Goal: Find contact information: Find contact information

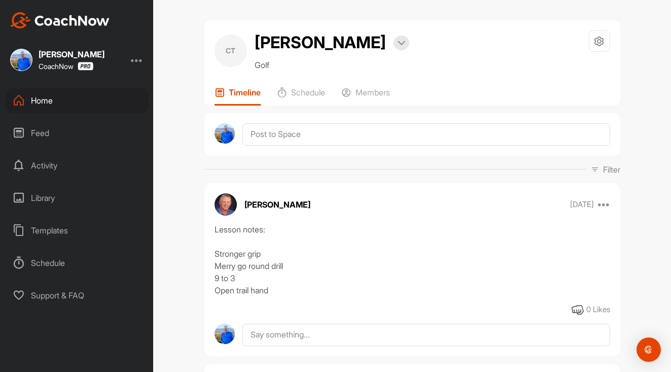
click at [40, 102] on div "Home" at bounding box center [77, 100] width 143 height 25
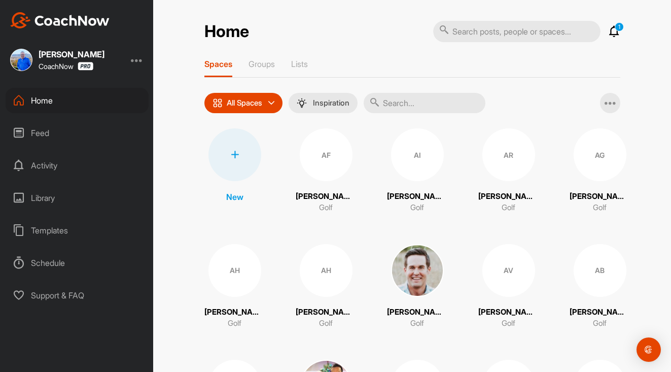
click at [422, 96] on input "text" at bounding box center [424, 103] width 122 height 20
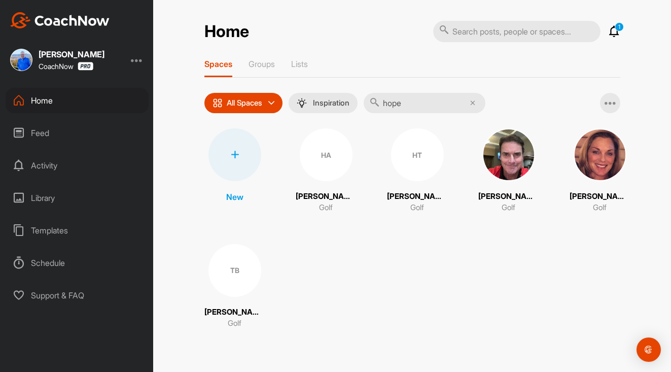
type input "hope"
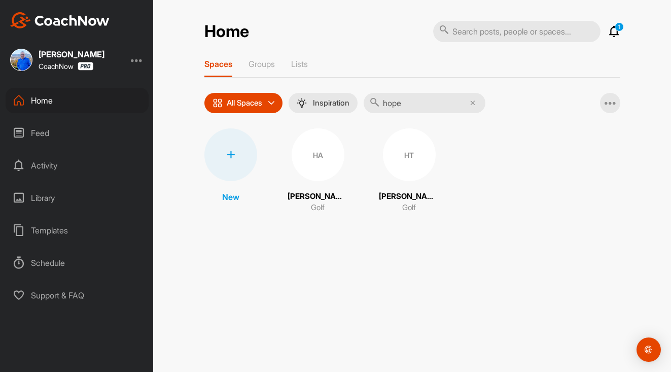
click at [320, 196] on p "[PERSON_NAME]" at bounding box center [317, 197] width 61 height 12
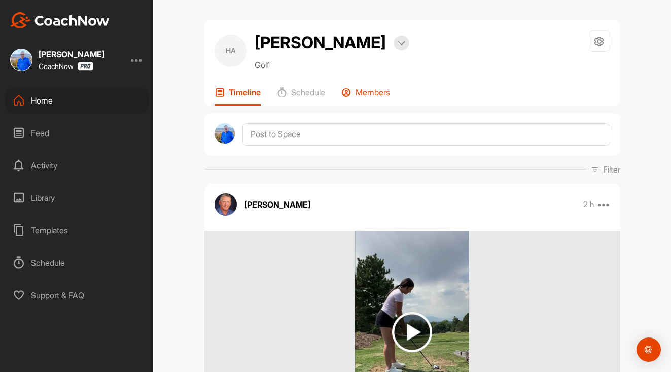
click at [383, 96] on p "Members" at bounding box center [372, 92] width 34 height 10
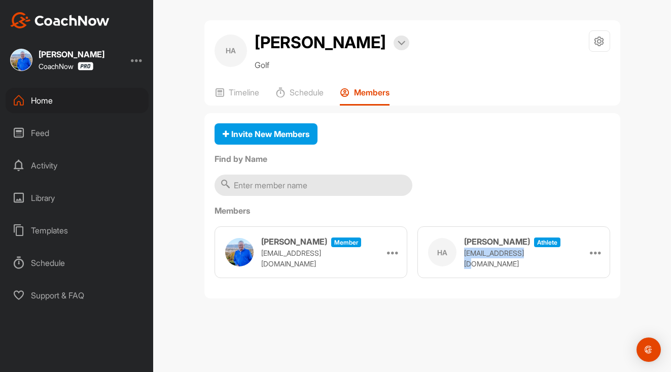
drag, startPoint x: 538, startPoint y: 261, endPoint x: 464, endPoint y: 261, distance: 73.5
click at [464, 261] on p "[EMAIL_ADDRESS][DOMAIN_NAME]" at bounding box center [514, 257] width 101 height 21
copy p "[EMAIL_ADDRESS][DOMAIN_NAME]"
